Goal: Task Accomplishment & Management: Manage account settings

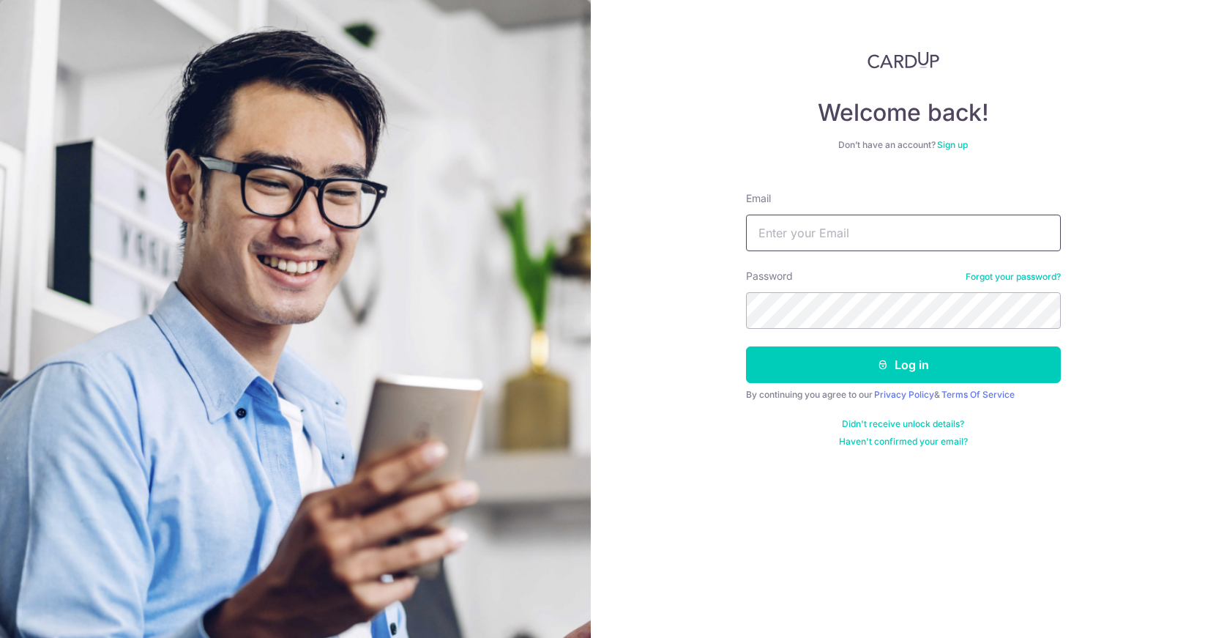
click at [795, 228] on input "Email" at bounding box center [903, 233] width 315 height 37
type input "[EMAIL_ADDRESS][DOMAIN_NAME]"
click at [746, 346] on button "Log in" at bounding box center [903, 364] width 315 height 37
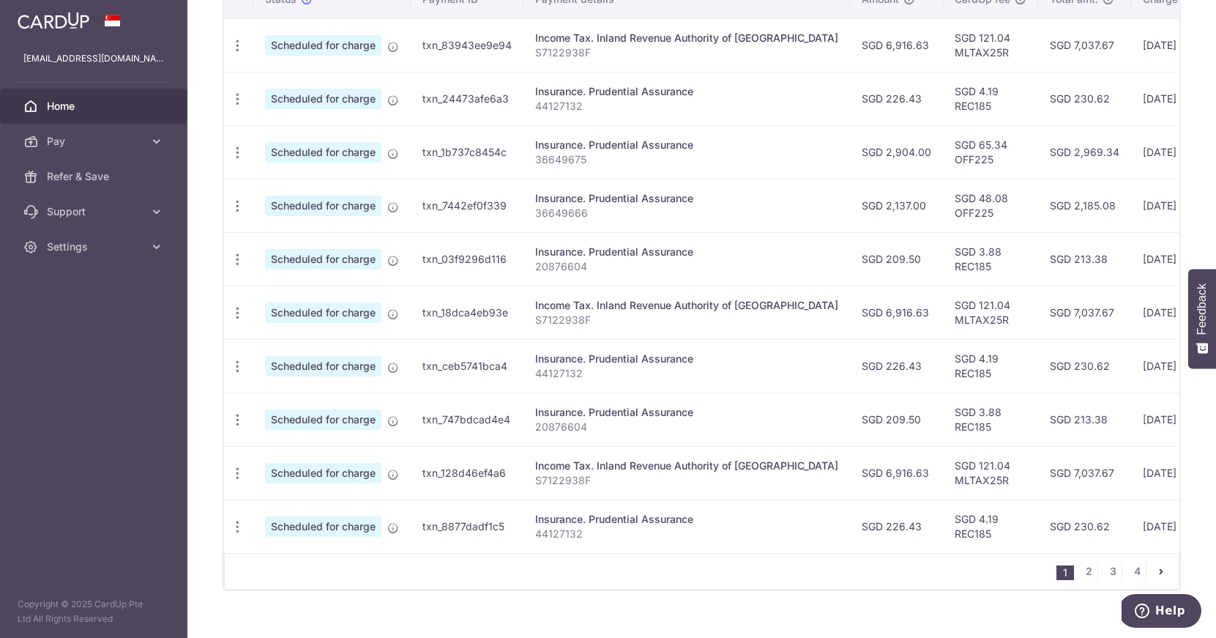
scroll to position [490, 0]
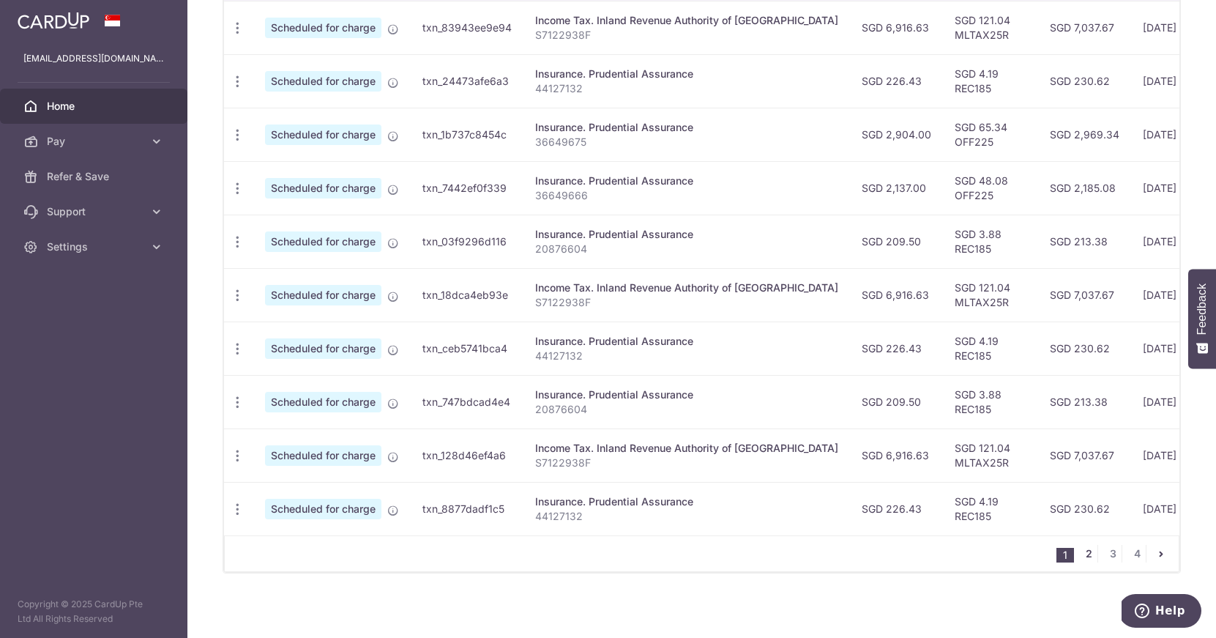
click at [1089, 556] on link "2" at bounding box center [1089, 554] width 18 height 18
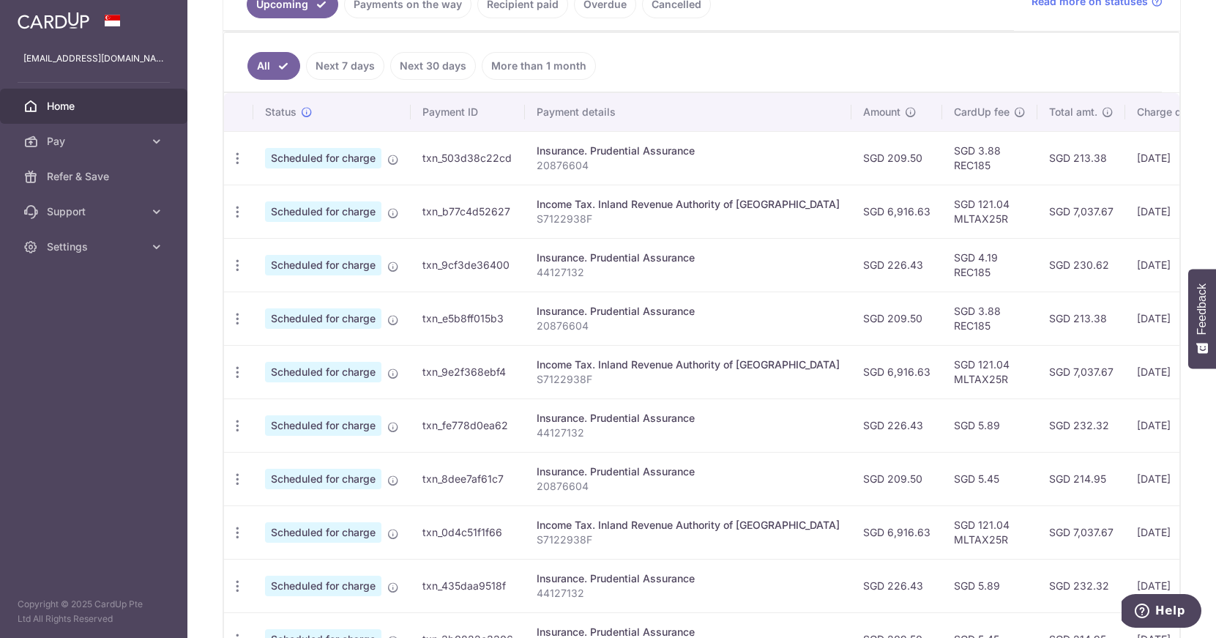
scroll to position [356, 0]
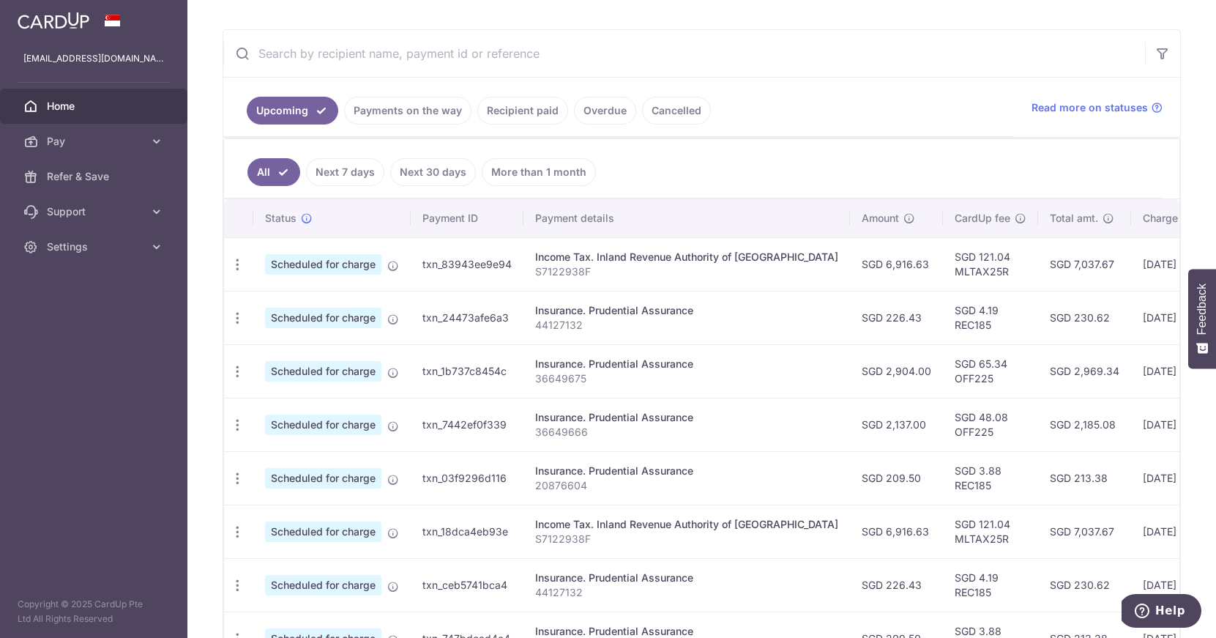
scroll to position [236, 0]
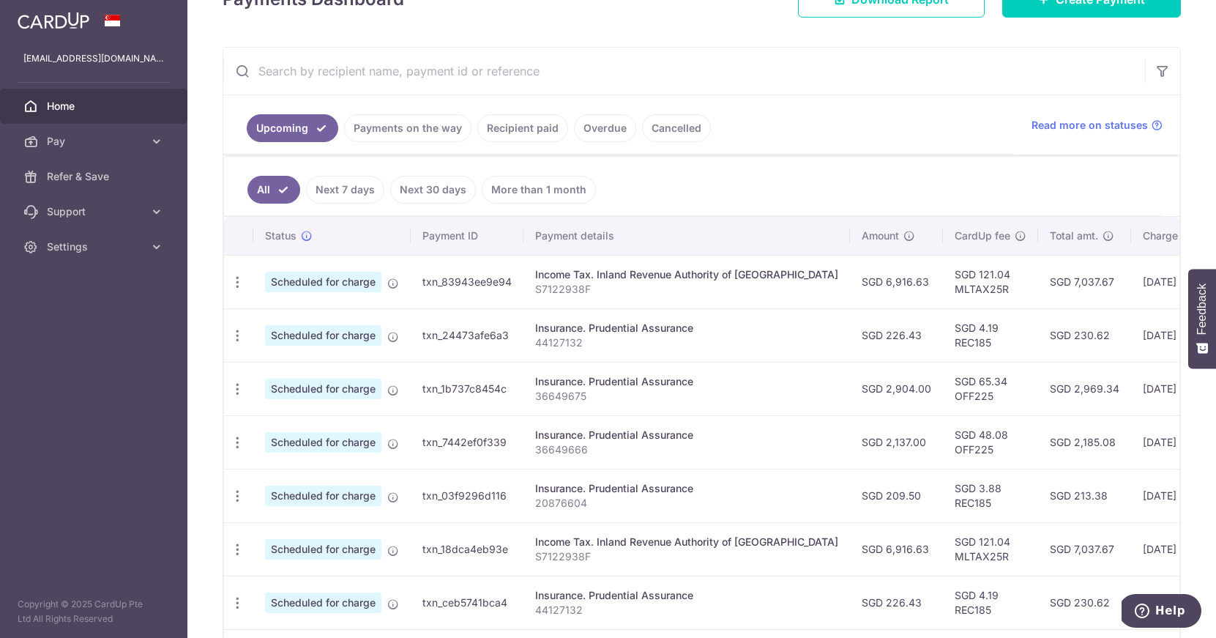
click at [398, 124] on link "Payments on the way" at bounding box center [407, 128] width 127 height 28
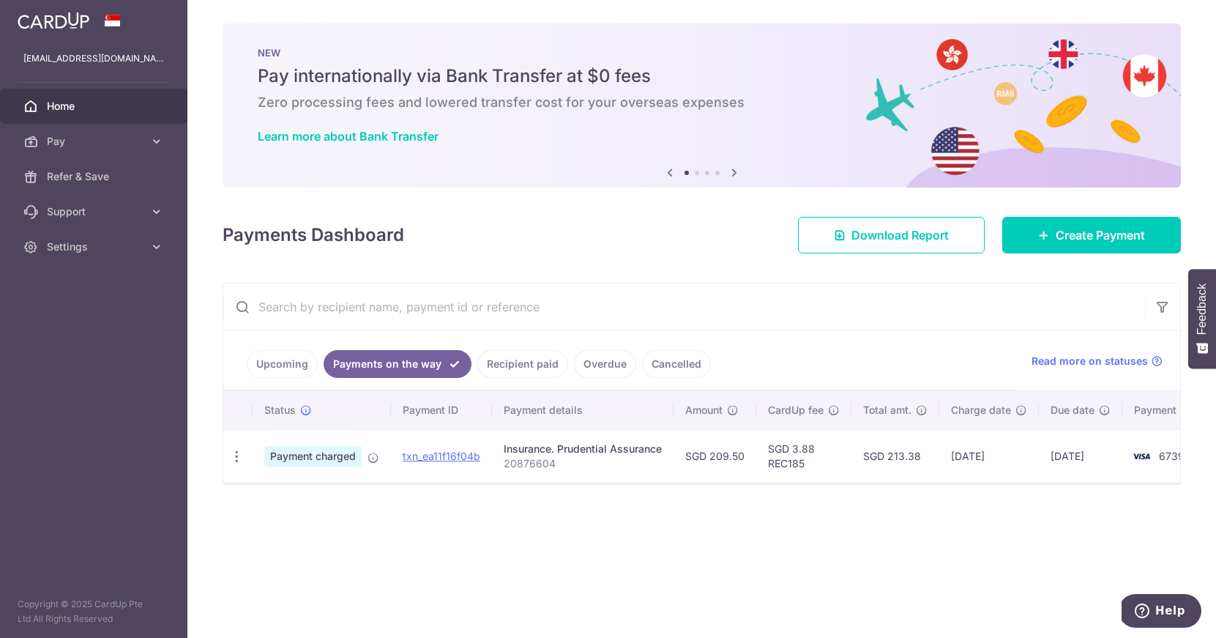
click at [517, 367] on link "Recipient paid" at bounding box center [522, 364] width 91 height 28
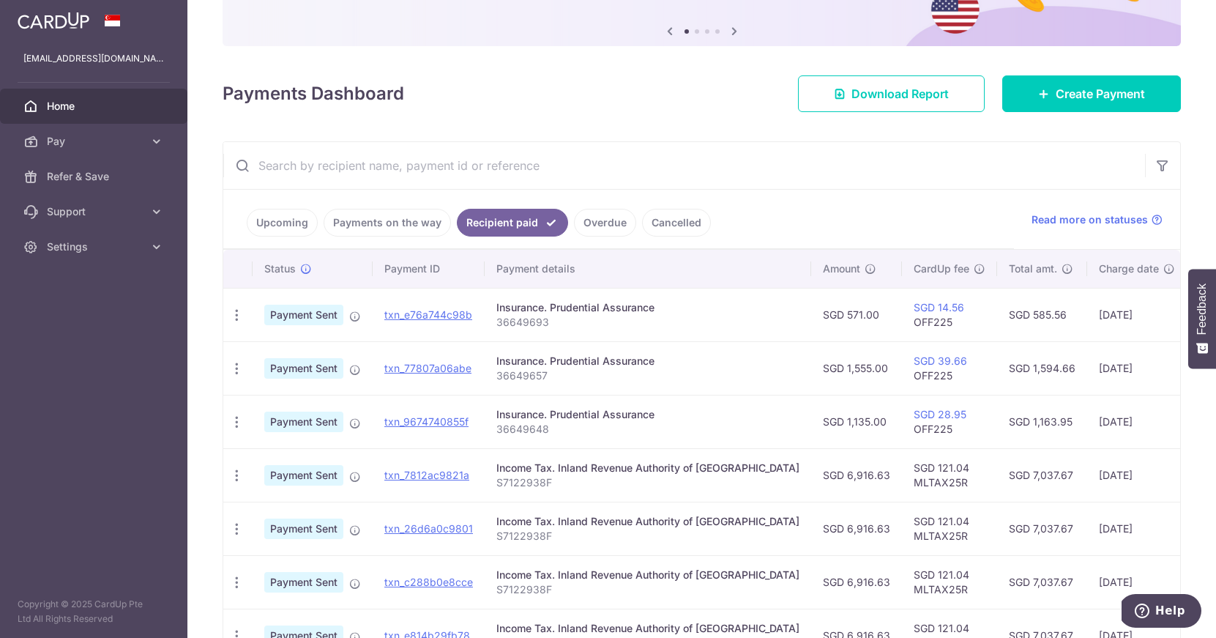
scroll to position [142, 0]
drag, startPoint x: 497, startPoint y: 323, endPoint x: 546, endPoint y: 321, distance: 48.4
click at [546, 321] on p "36649693" at bounding box center [648, 321] width 303 height 15
copy p "36649693"
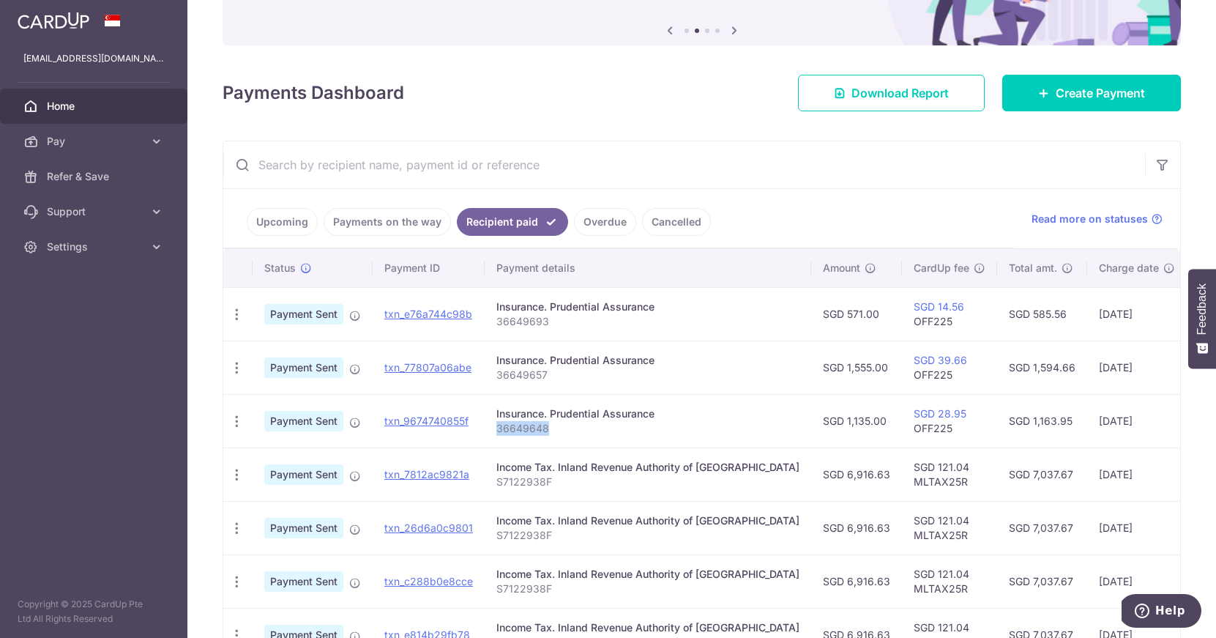
drag, startPoint x: 496, startPoint y: 431, endPoint x: 549, endPoint y: 428, distance: 52.8
click at [549, 428] on p "36649648" at bounding box center [648, 428] width 303 height 15
copy p "36649648"
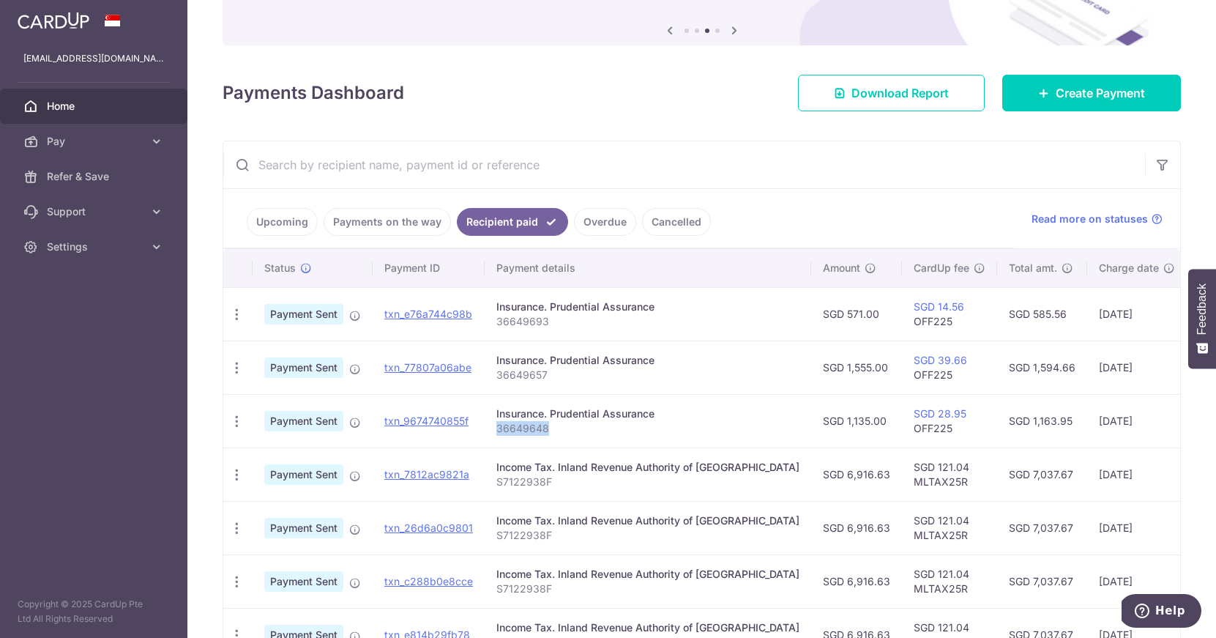
click at [719, 170] on input "text" at bounding box center [684, 164] width 922 height 47
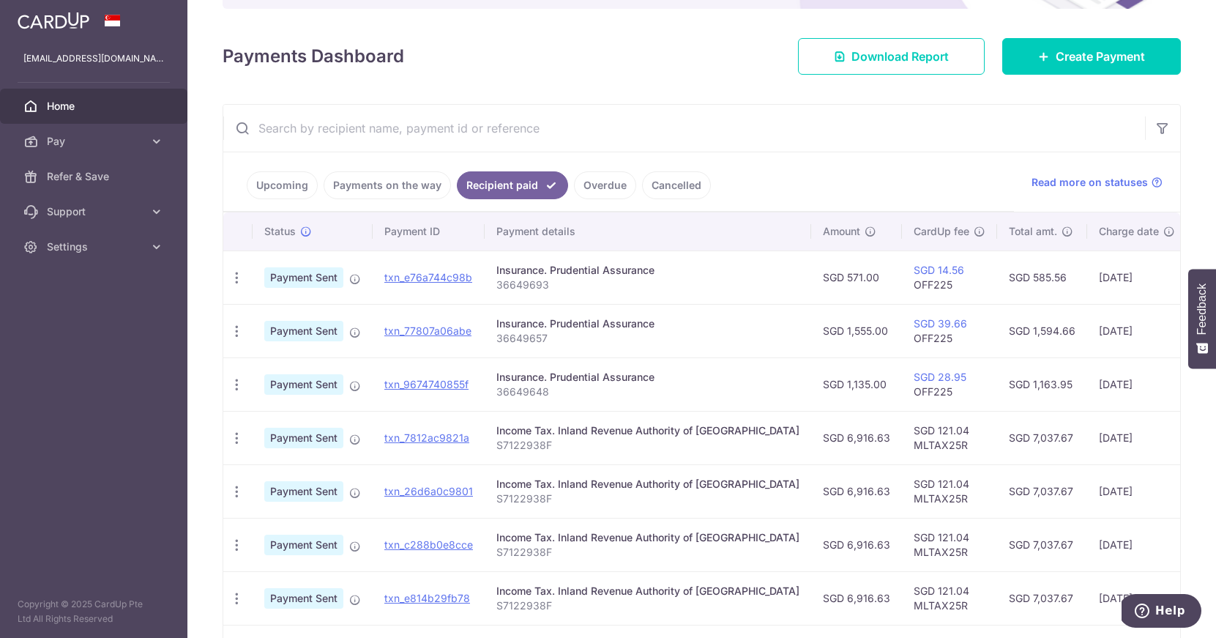
scroll to position [182, 0]
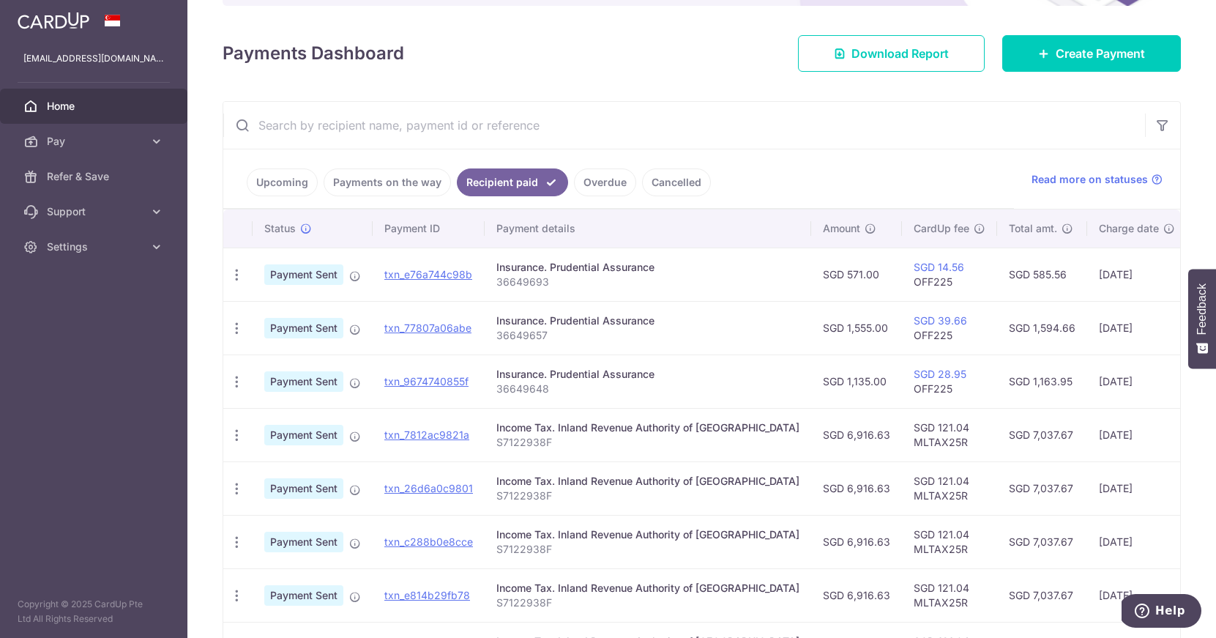
click at [376, 184] on link "Payments on the way" at bounding box center [387, 182] width 127 height 28
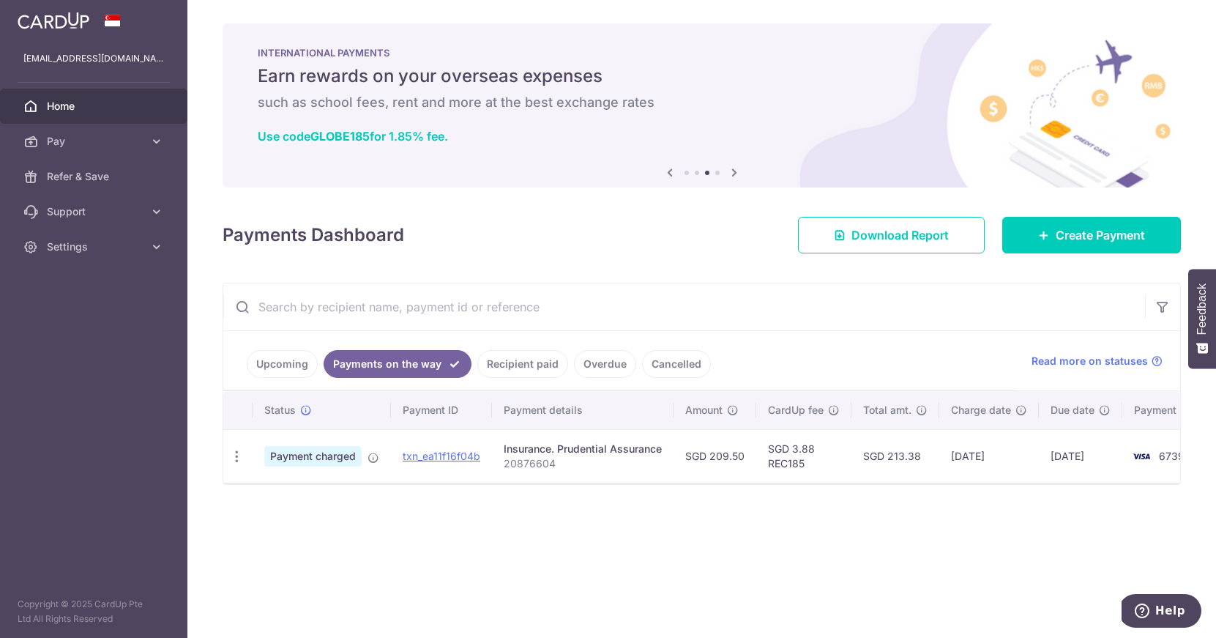
scroll to position [0, 48]
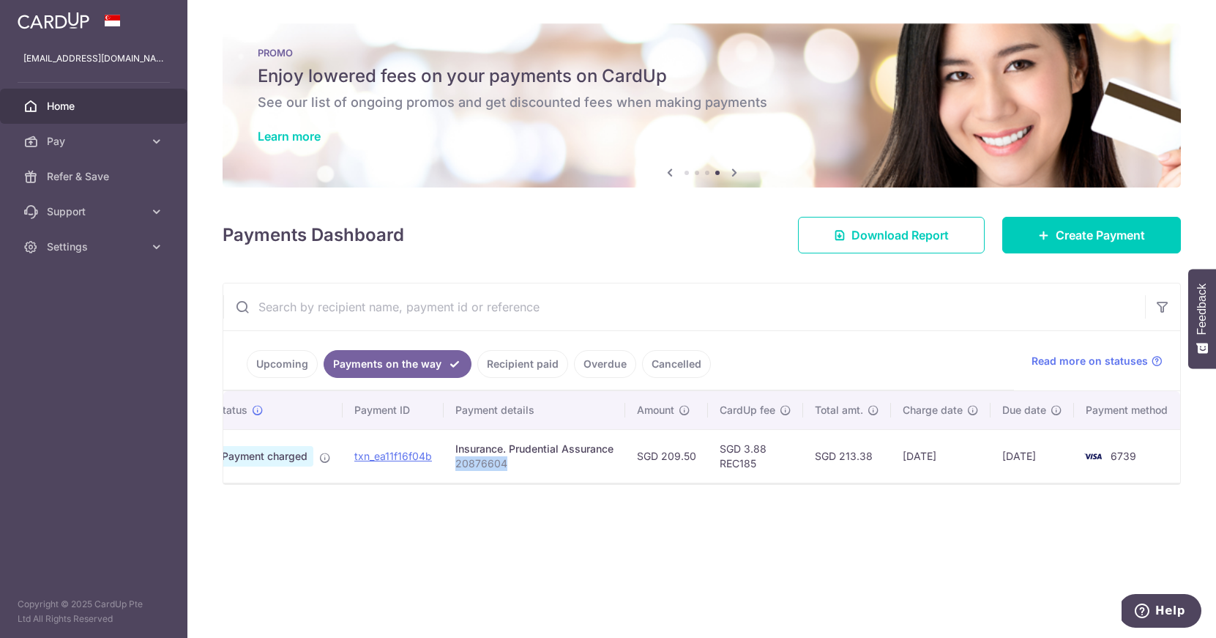
drag, startPoint x: 457, startPoint y: 464, endPoint x: 506, endPoint y: 466, distance: 49.1
click at [506, 466] on p "20876604" at bounding box center [535, 463] width 158 height 15
copy p "20876604"
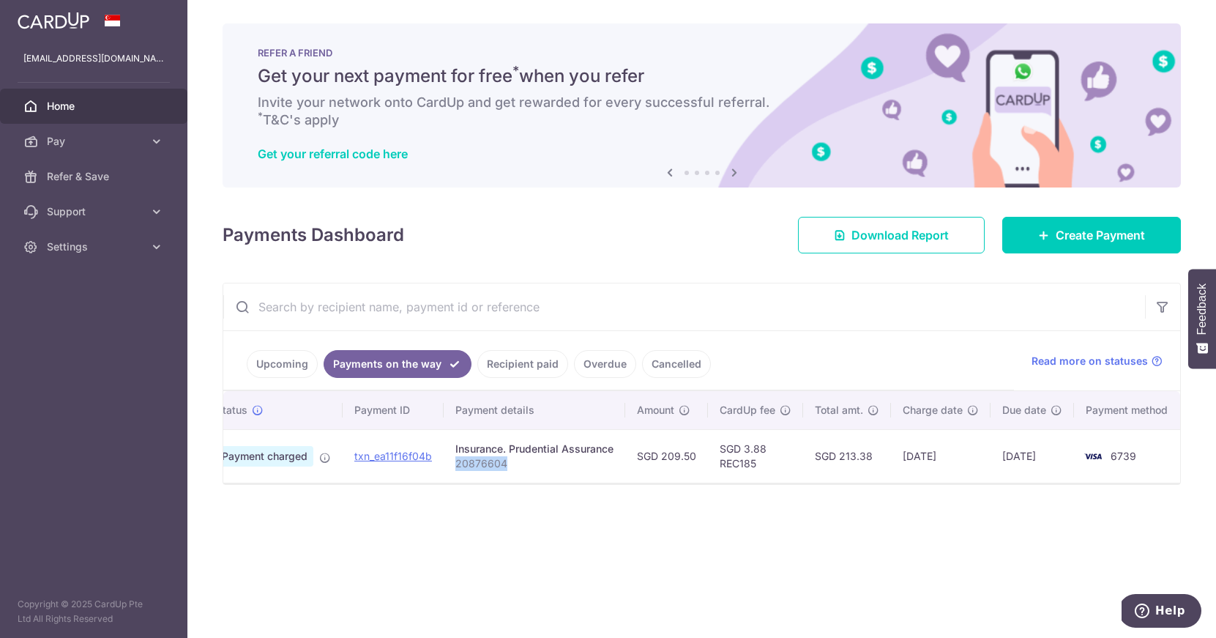
click at [278, 363] on link "Upcoming" at bounding box center [282, 364] width 71 height 28
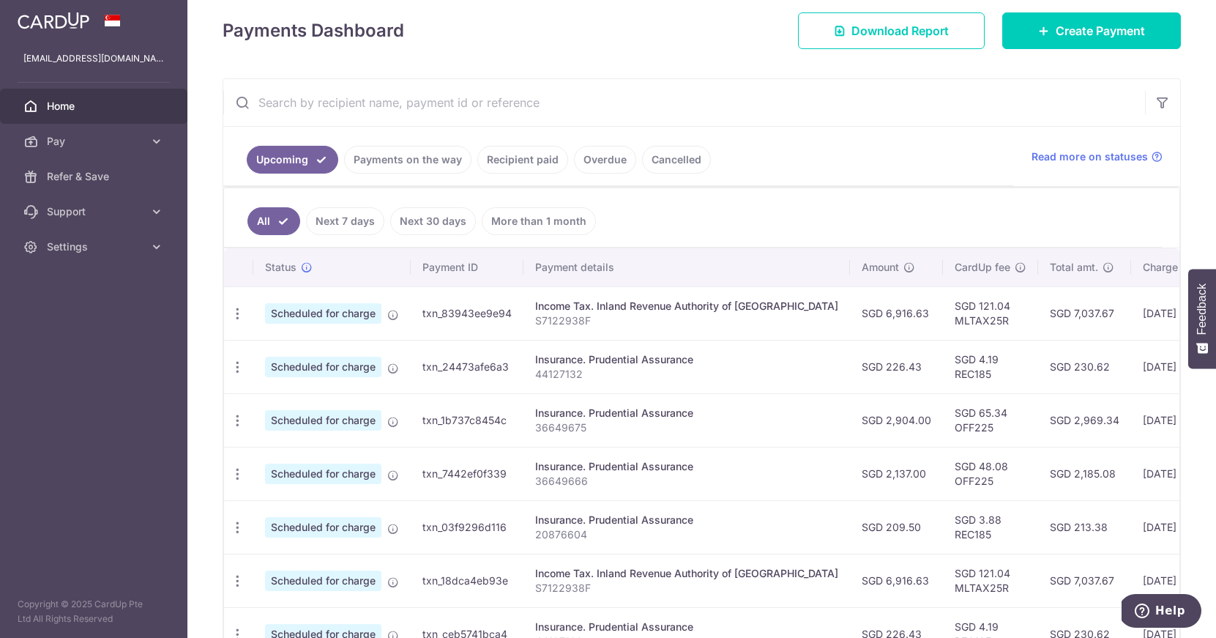
scroll to position [227, 0]
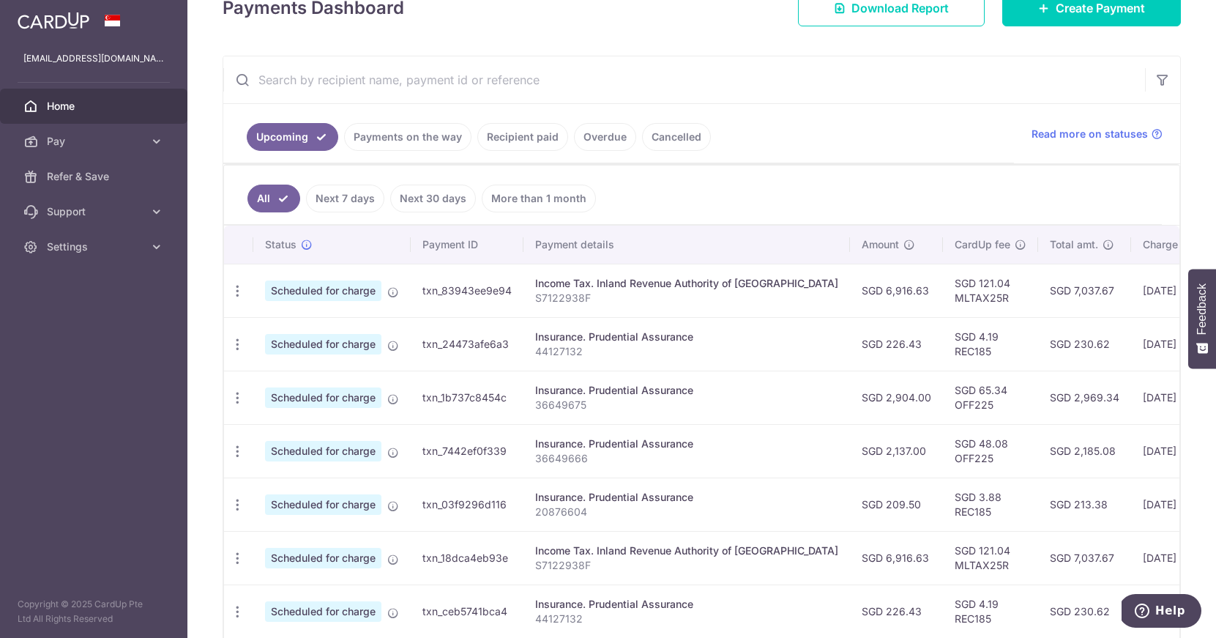
click at [521, 141] on link "Recipient paid" at bounding box center [522, 137] width 91 height 28
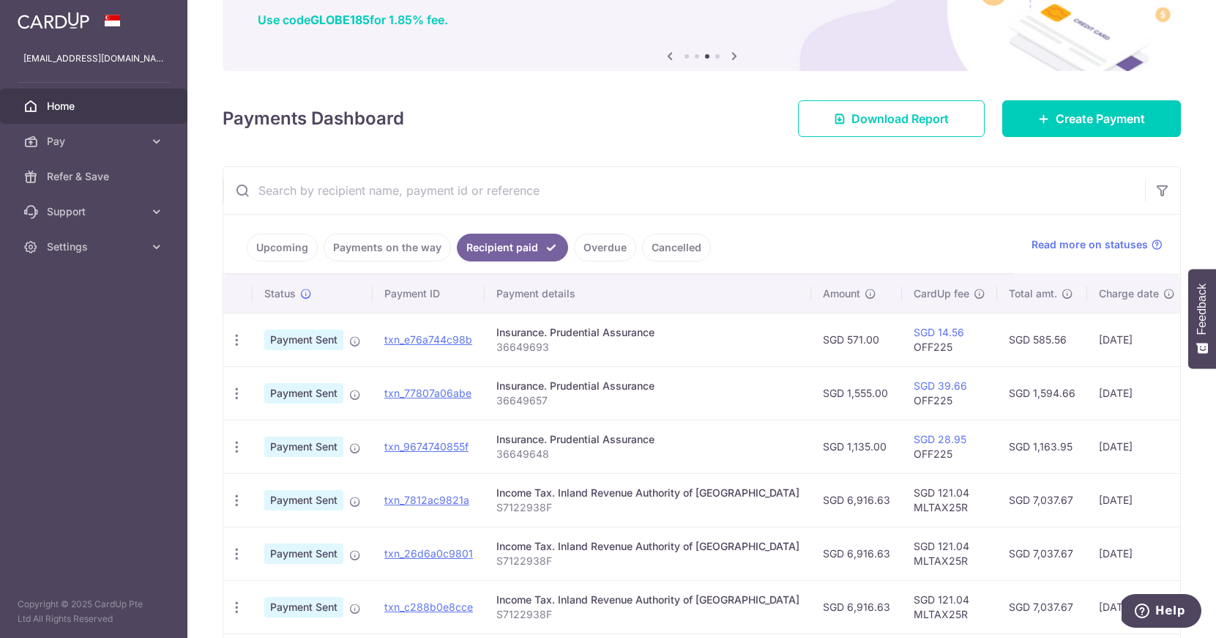
scroll to position [109, 0]
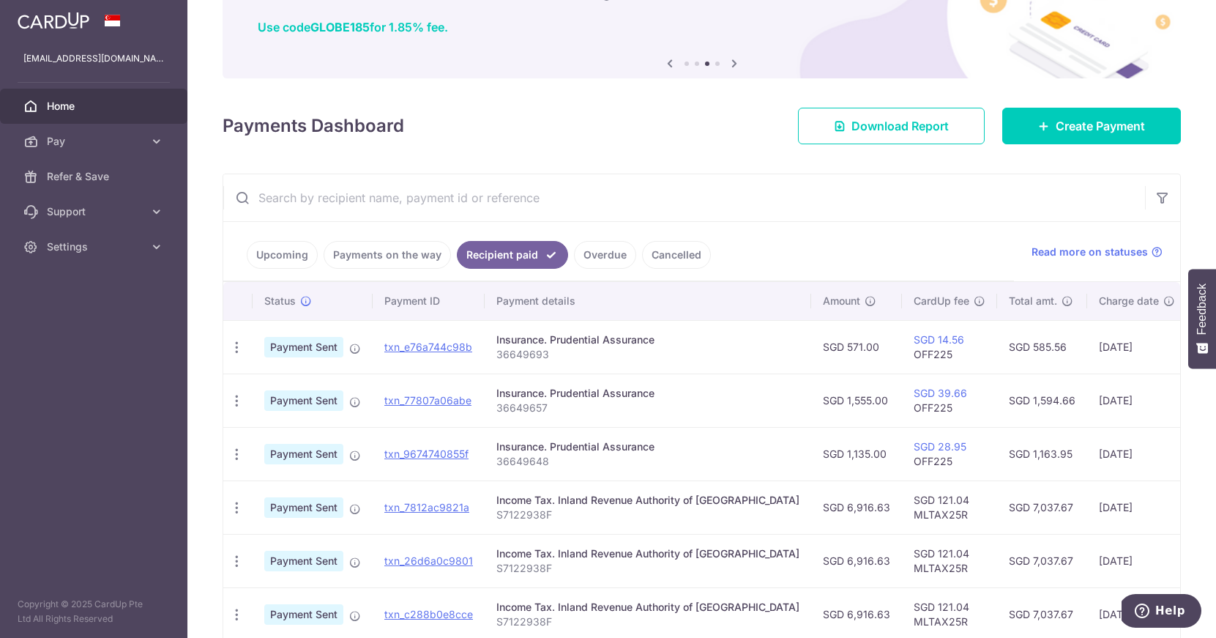
click at [374, 261] on link "Payments on the way" at bounding box center [387, 255] width 127 height 28
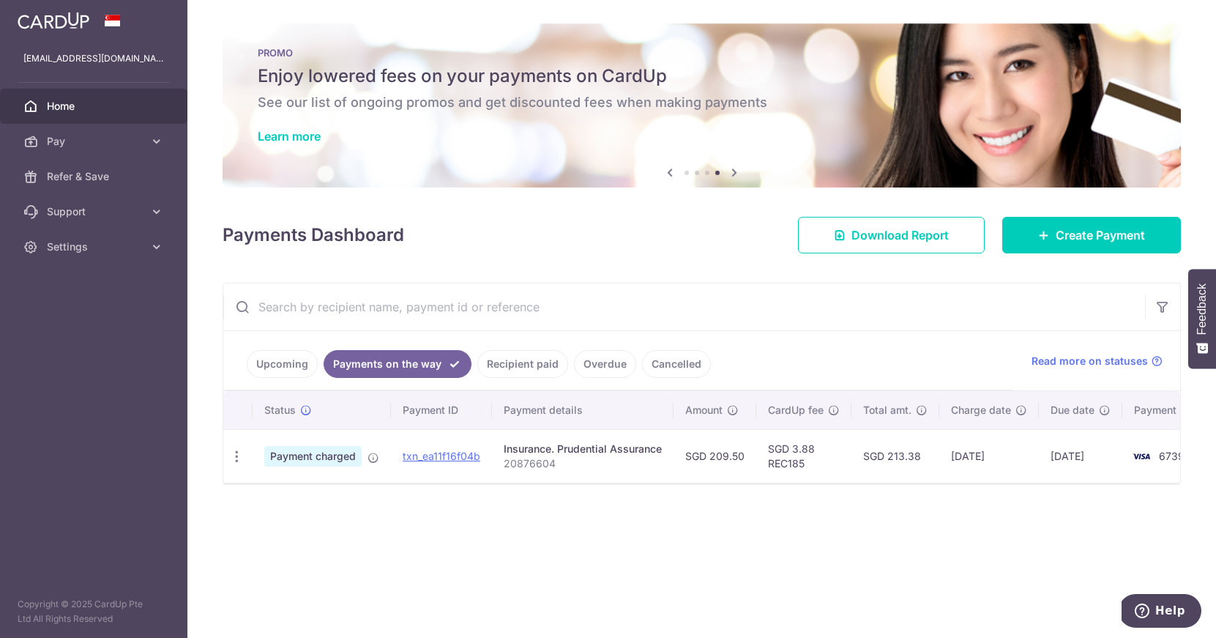
scroll to position [0, 3]
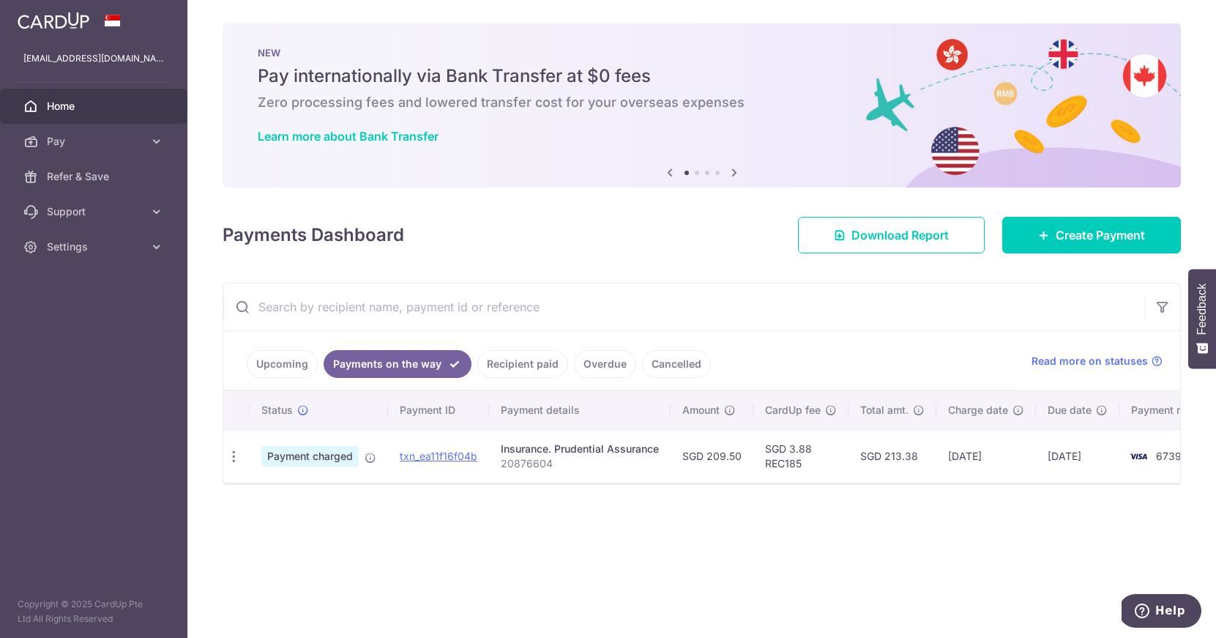
click at [287, 368] on link "Upcoming" at bounding box center [282, 364] width 71 height 28
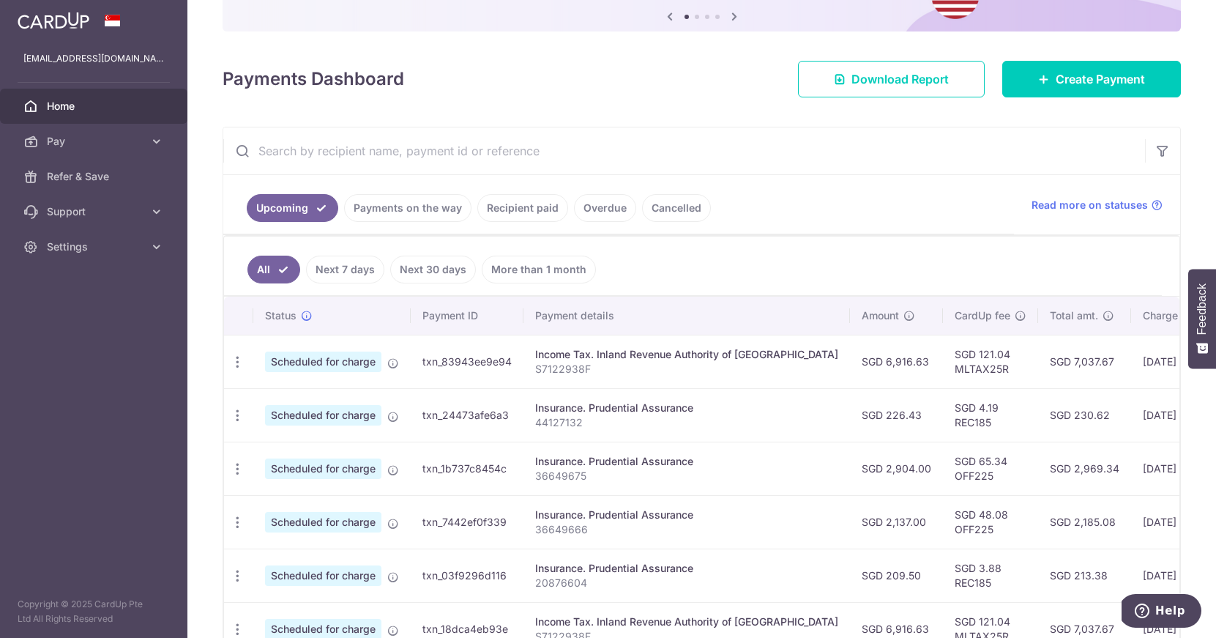
scroll to position [157, 0]
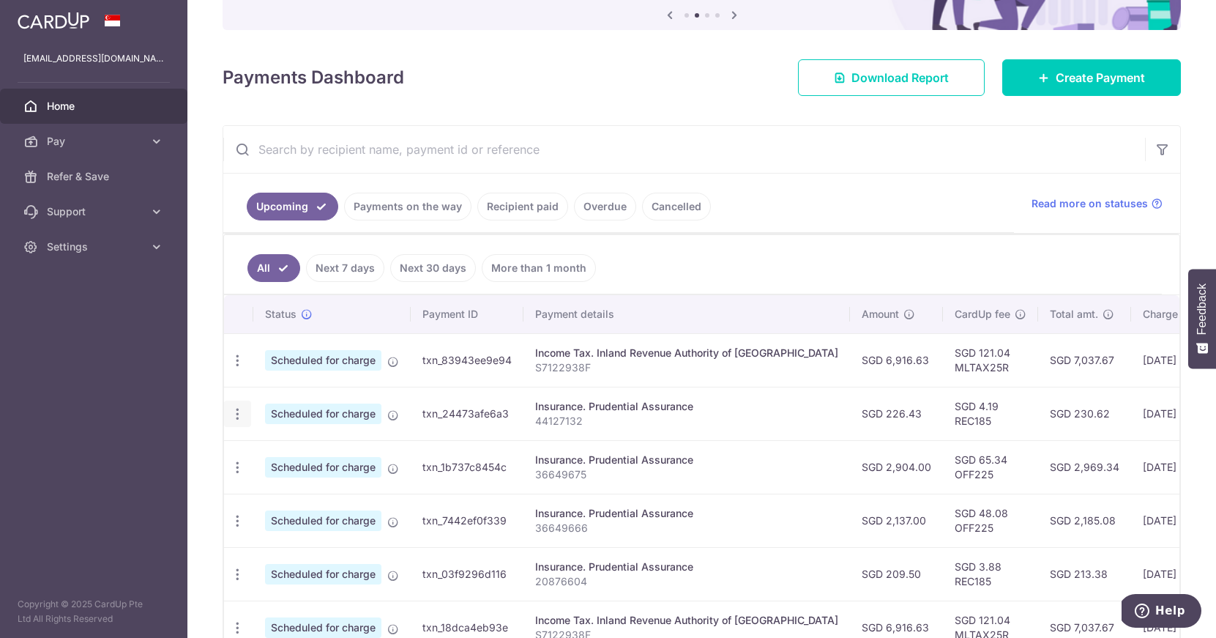
click at [237, 417] on icon "button" at bounding box center [237, 413] width 15 height 15
click at [302, 489] on span "Cancel payment" at bounding box center [316, 490] width 98 height 18
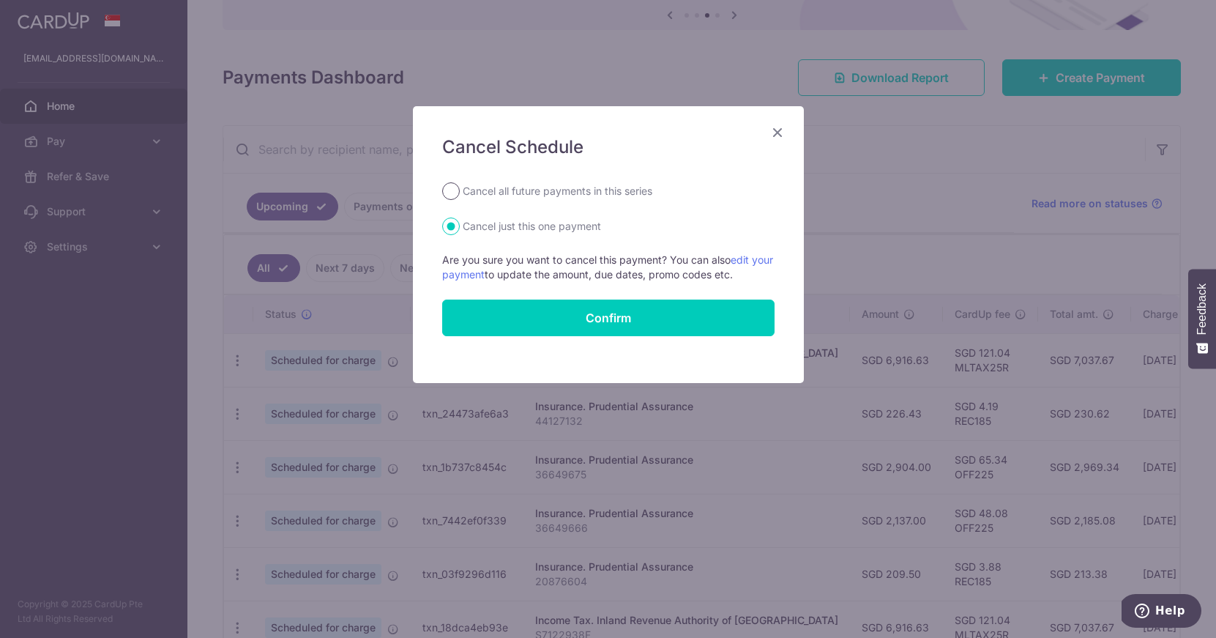
click at [447, 195] on input "Cancel all future payments in this series" at bounding box center [451, 191] width 18 height 18
radio input "true"
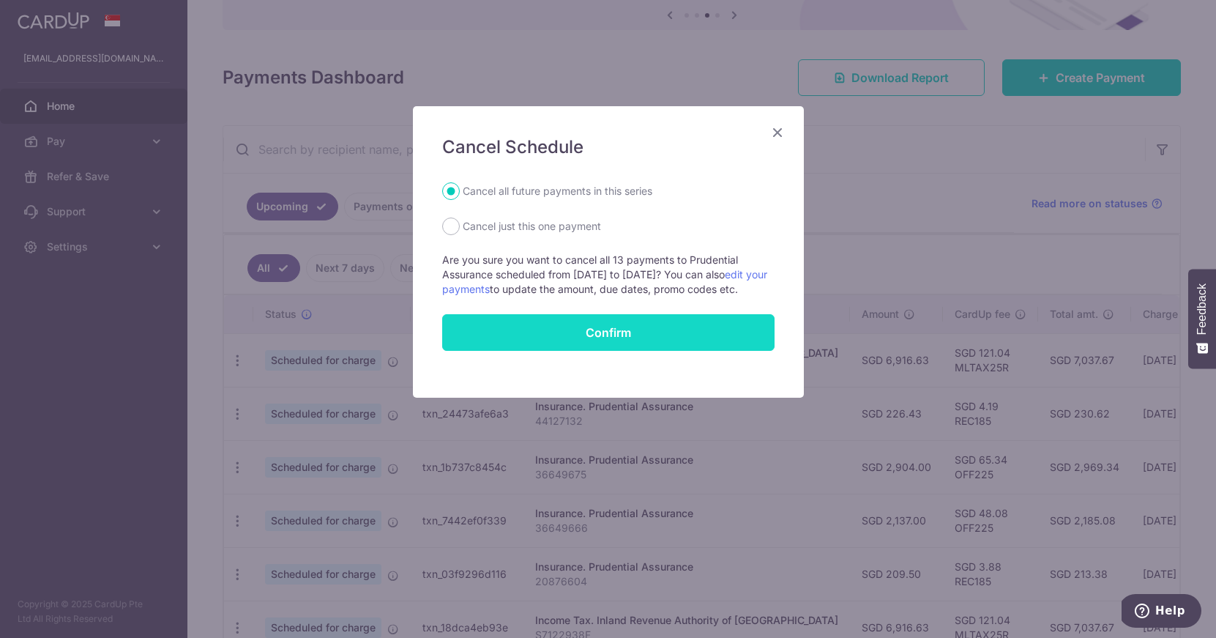
click at [577, 341] on button "Confirm" at bounding box center [608, 332] width 332 height 37
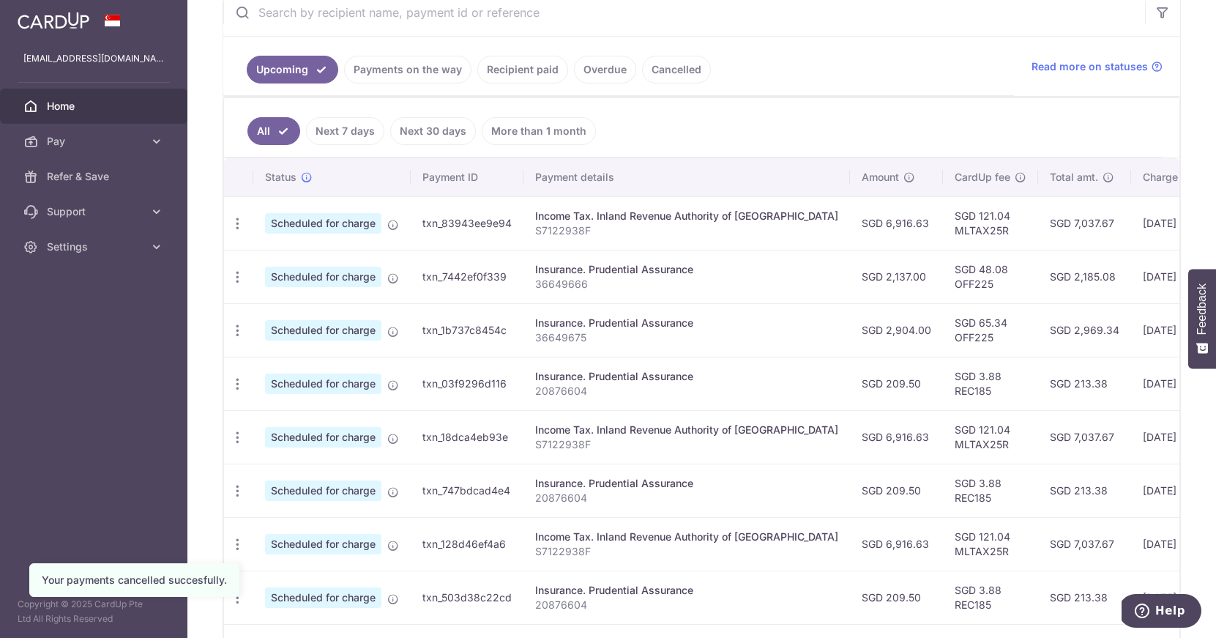
scroll to position [300, 0]
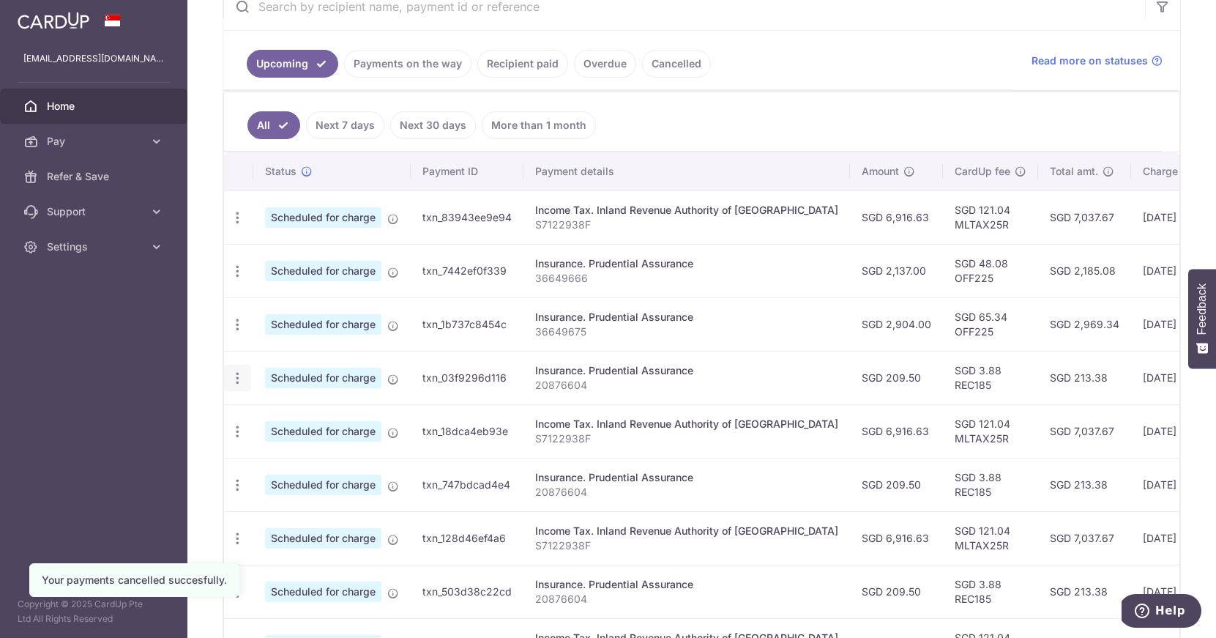
click at [238, 381] on icon "button" at bounding box center [237, 378] width 15 height 15
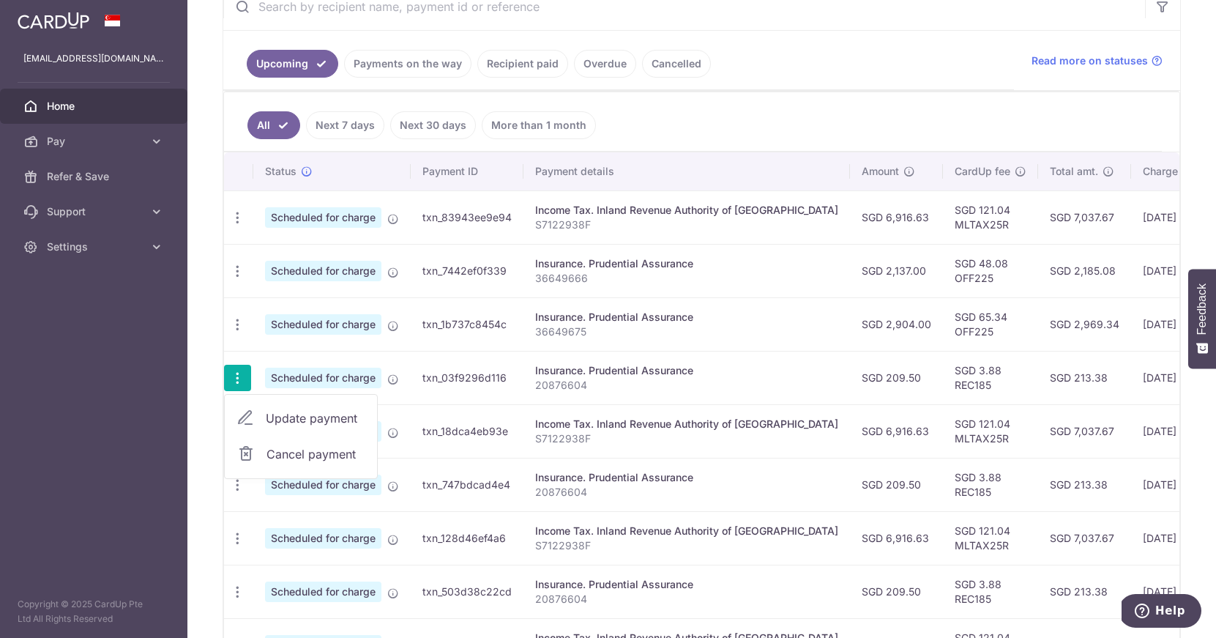
click at [335, 450] on span "Cancel payment" at bounding box center [316, 454] width 98 height 18
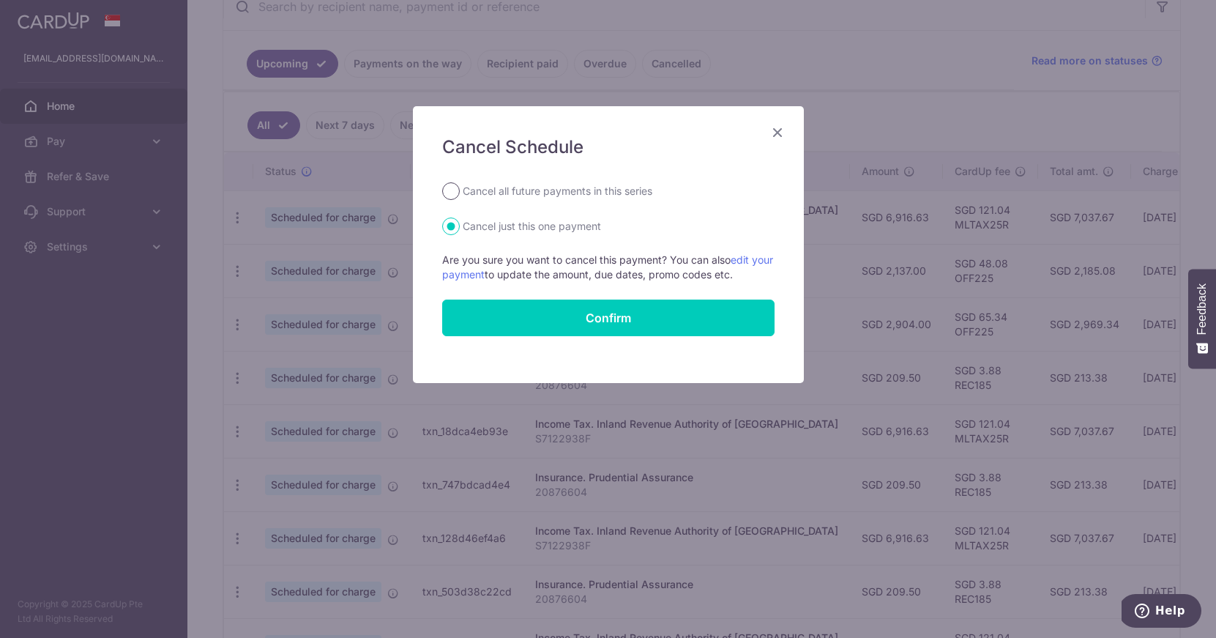
click at [453, 193] on input "Cancel all future payments in this series" at bounding box center [451, 191] width 18 height 18
radio input "true"
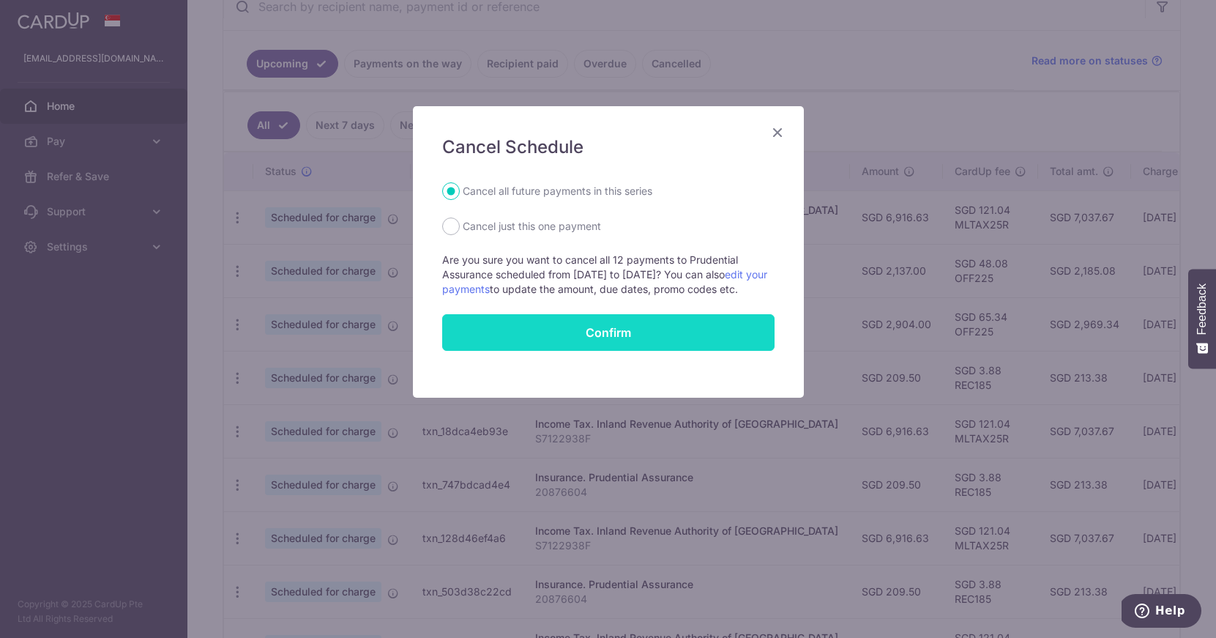
click at [617, 346] on button "Confirm" at bounding box center [608, 332] width 332 height 37
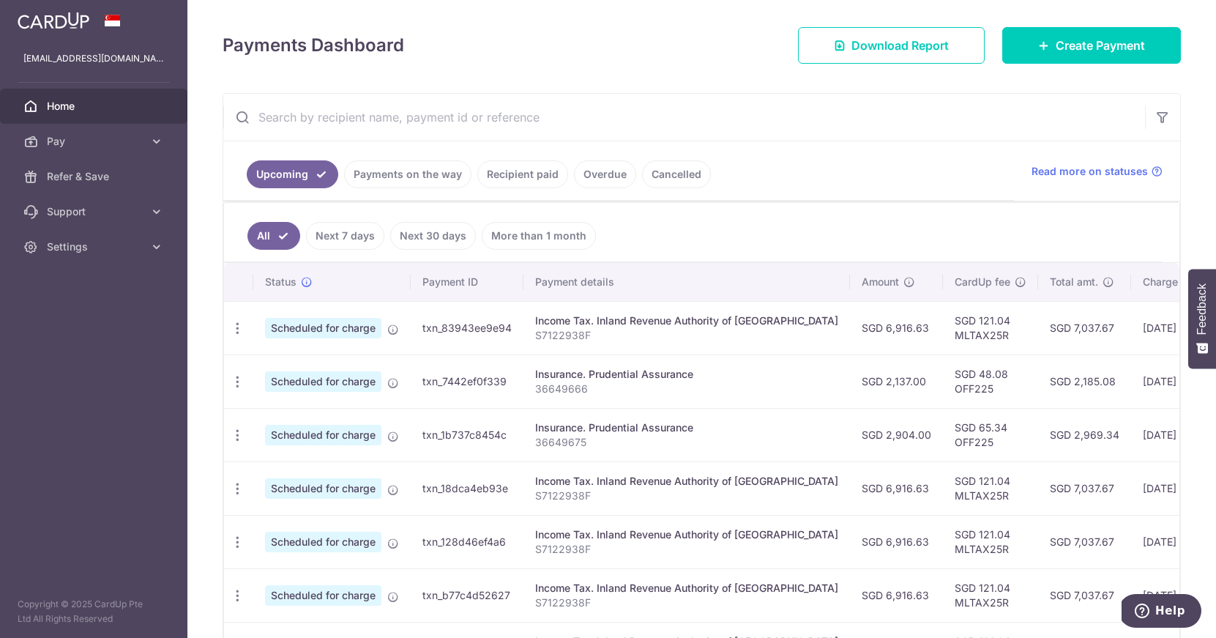
scroll to position [63, 0]
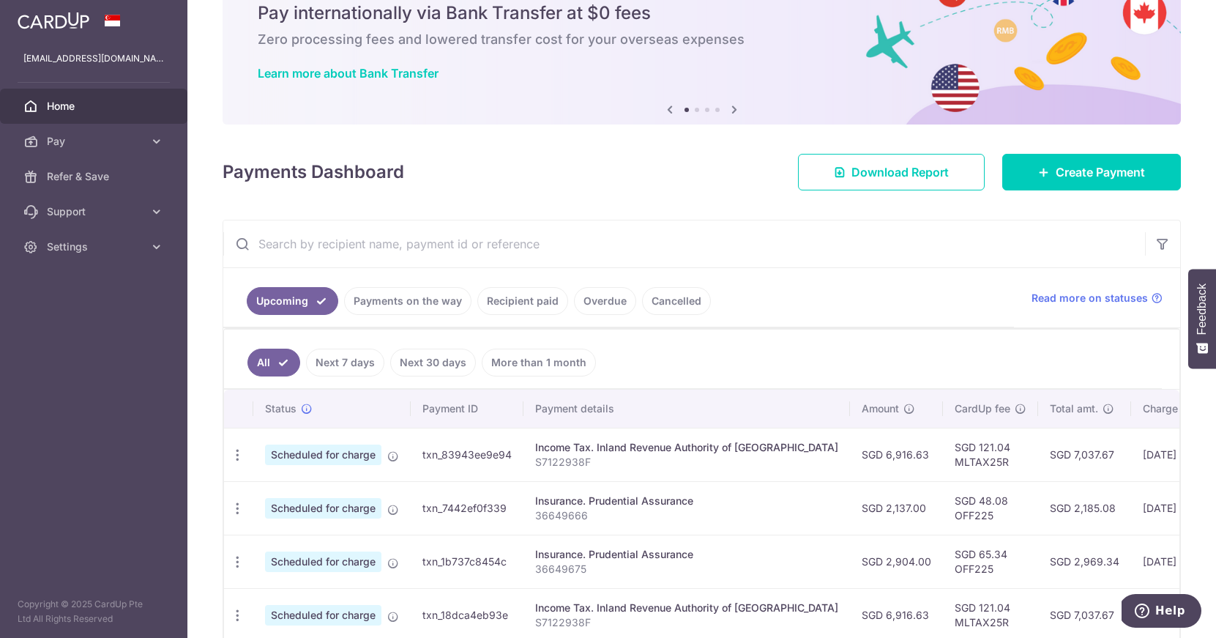
click at [424, 301] on link "Payments on the way" at bounding box center [407, 301] width 127 height 28
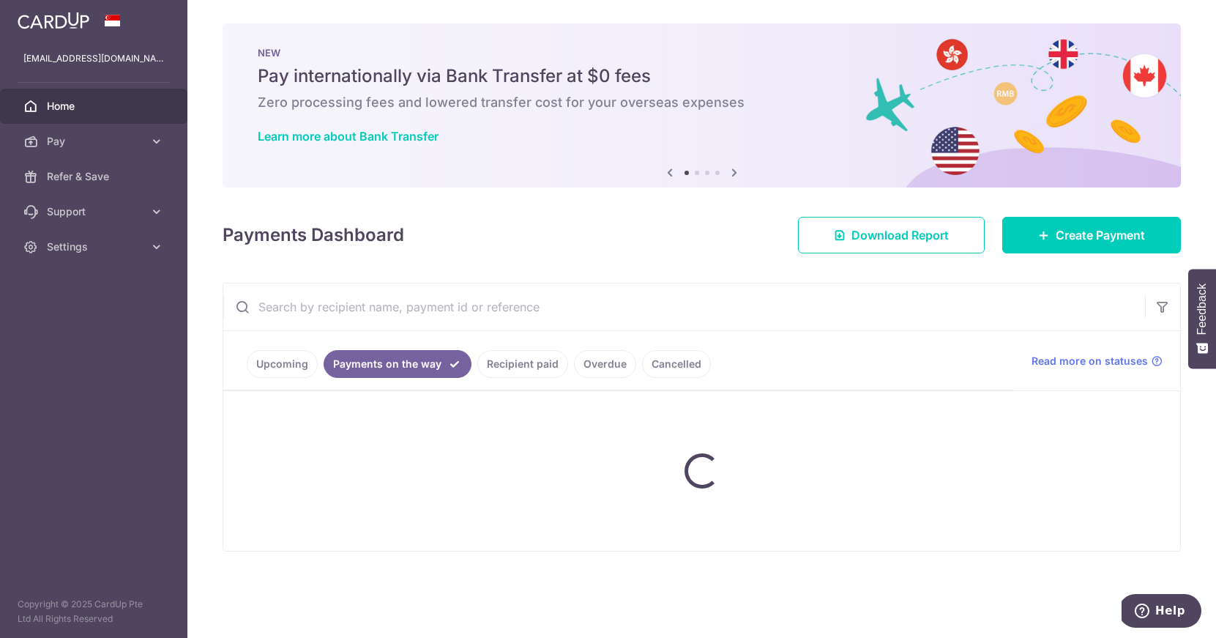
scroll to position [0, 0]
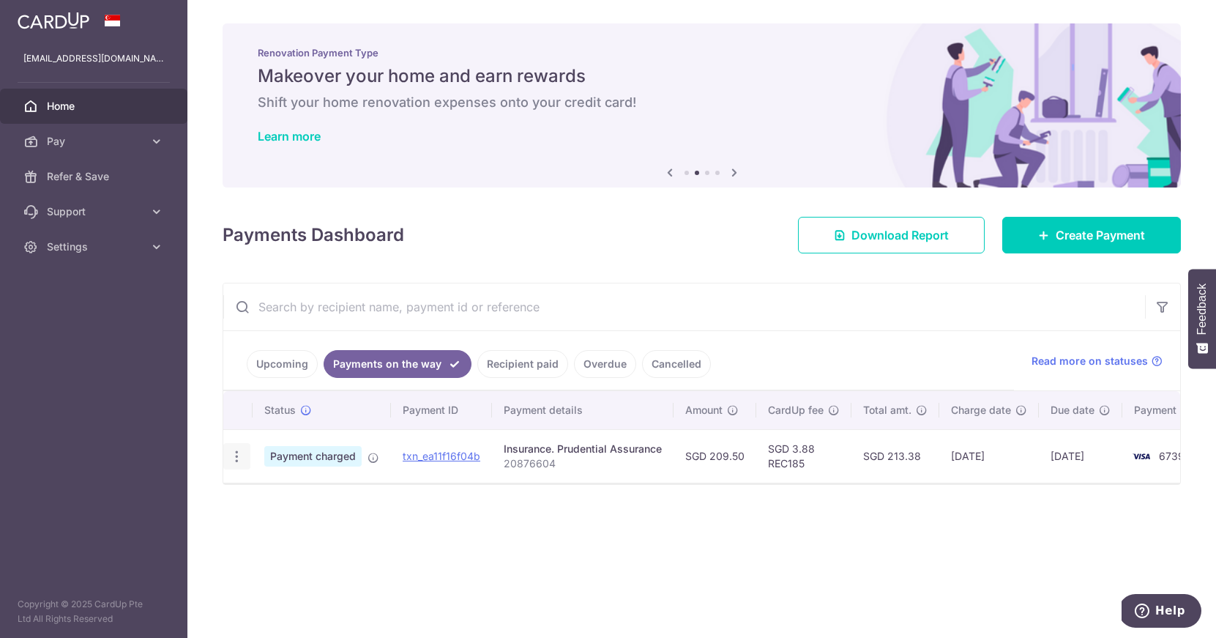
click at [235, 456] on icon "button" at bounding box center [236, 456] width 15 height 15
click at [474, 521] on div "Status Payment ID Payment details Amount CardUp fee Total amt. Charge date Due …" at bounding box center [701, 464] width 957 height 147
click at [670, 360] on link "Cancelled" at bounding box center [676, 364] width 69 height 28
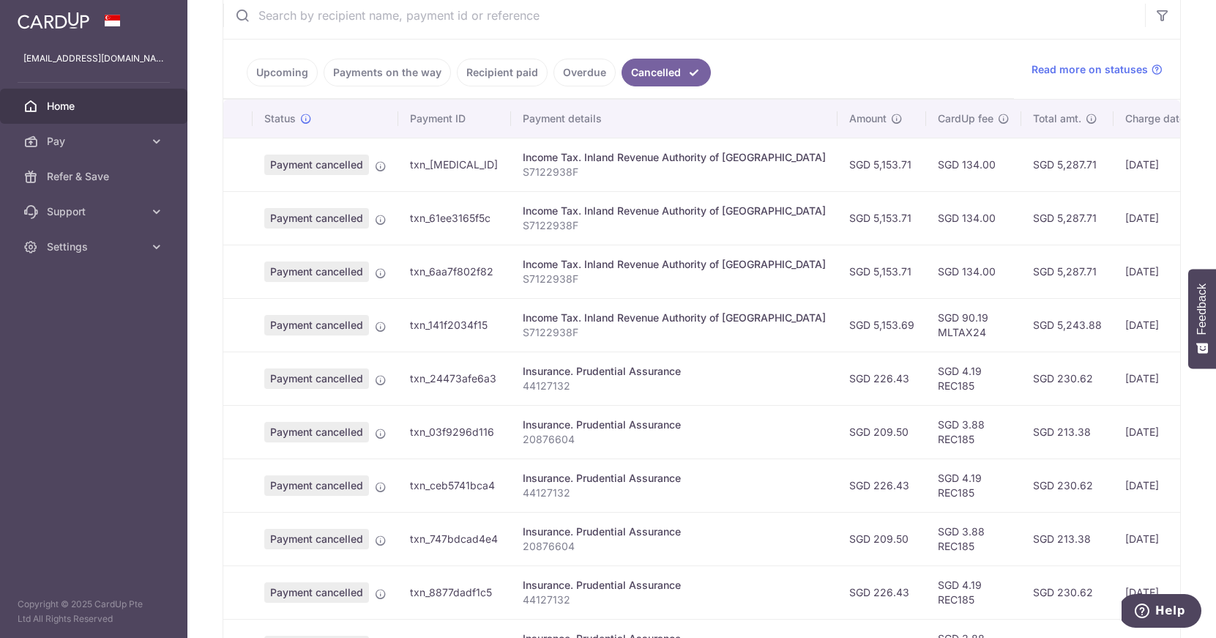
scroll to position [432, 0]
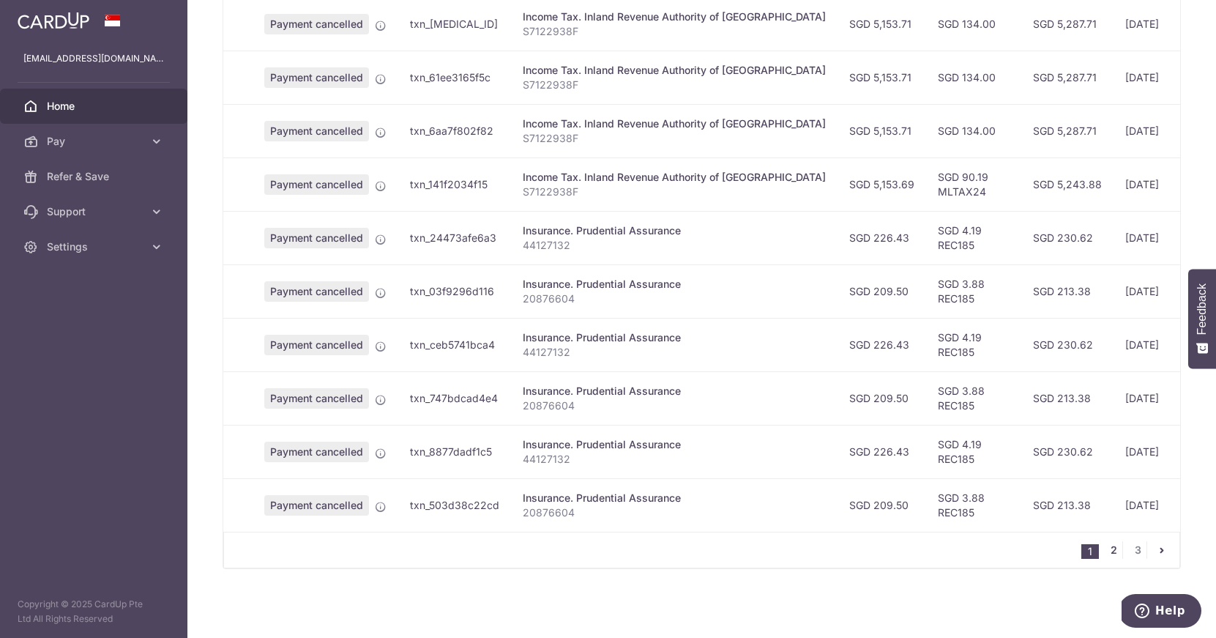
click at [1114, 553] on link "2" at bounding box center [1114, 550] width 18 height 18
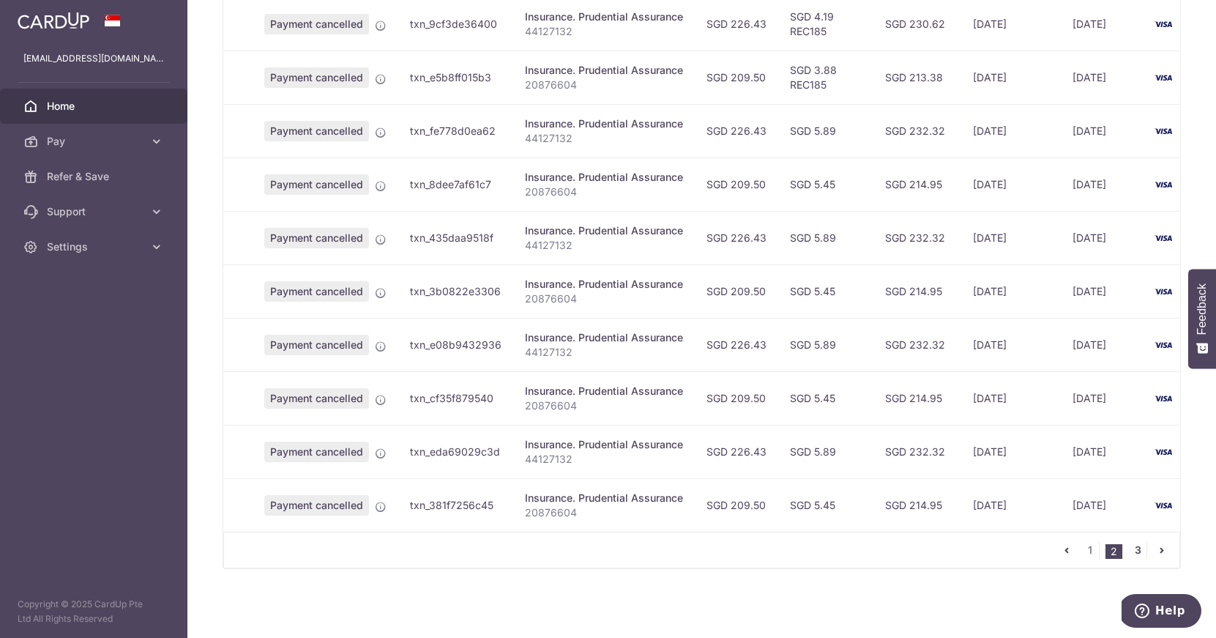
click at [1139, 553] on link "3" at bounding box center [1138, 550] width 18 height 18
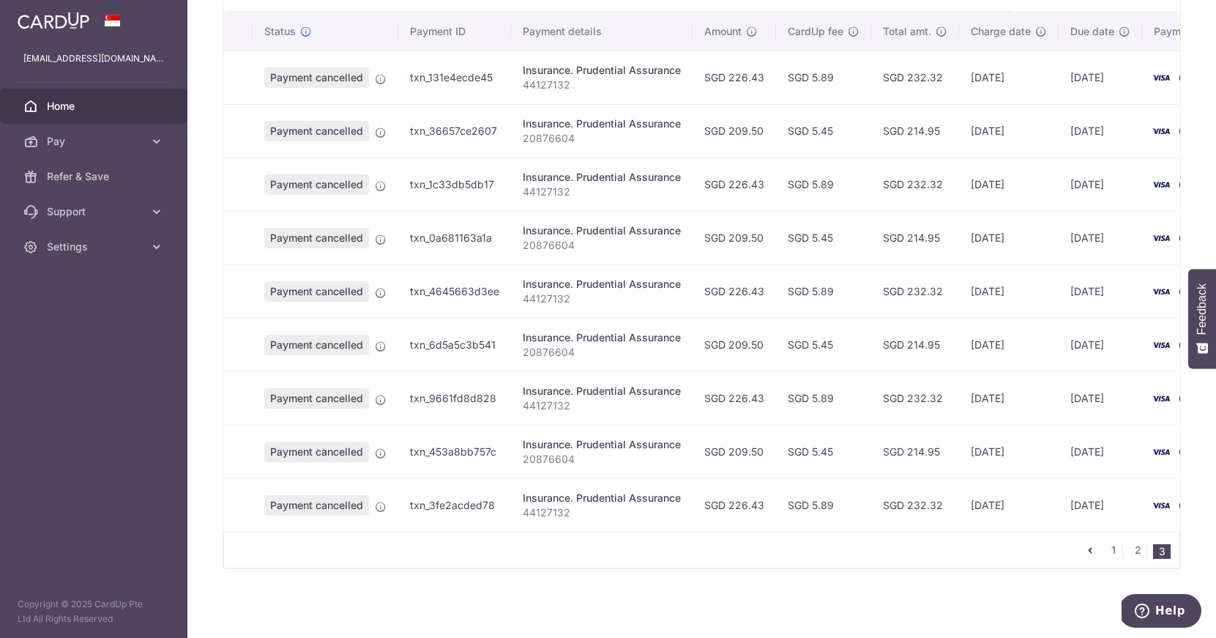
scroll to position [0, 0]
